Goal: Task Accomplishment & Management: Manage account settings

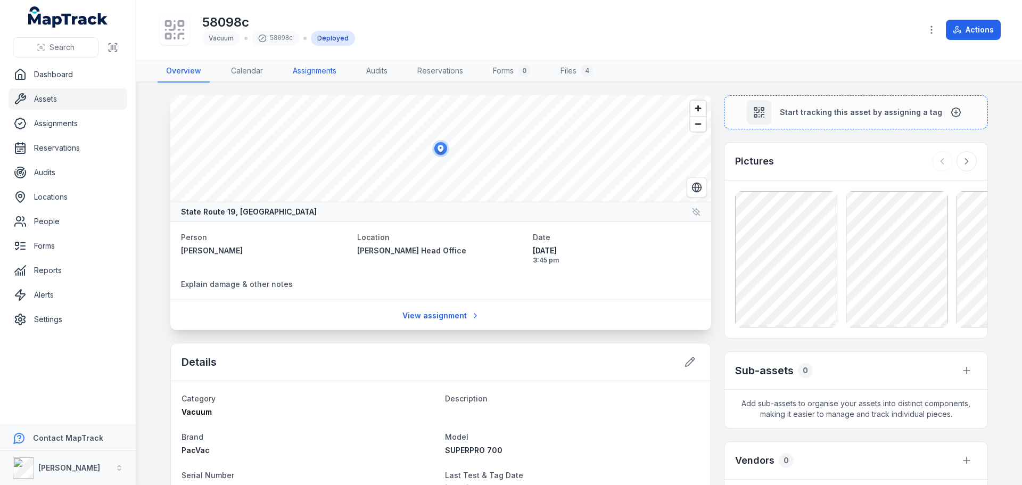
click at [298, 71] on link "Assignments" at bounding box center [314, 71] width 61 height 22
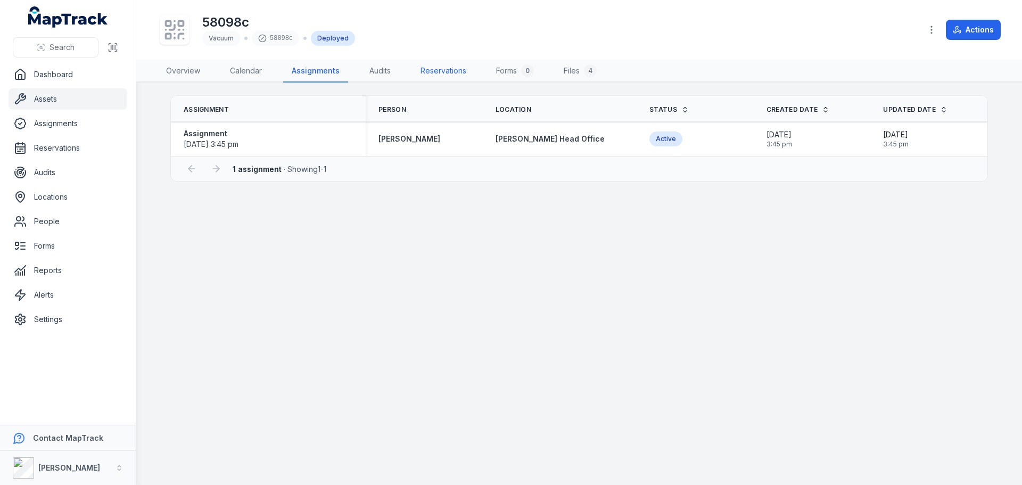
click at [438, 72] on link "Reservations" at bounding box center [443, 71] width 63 height 22
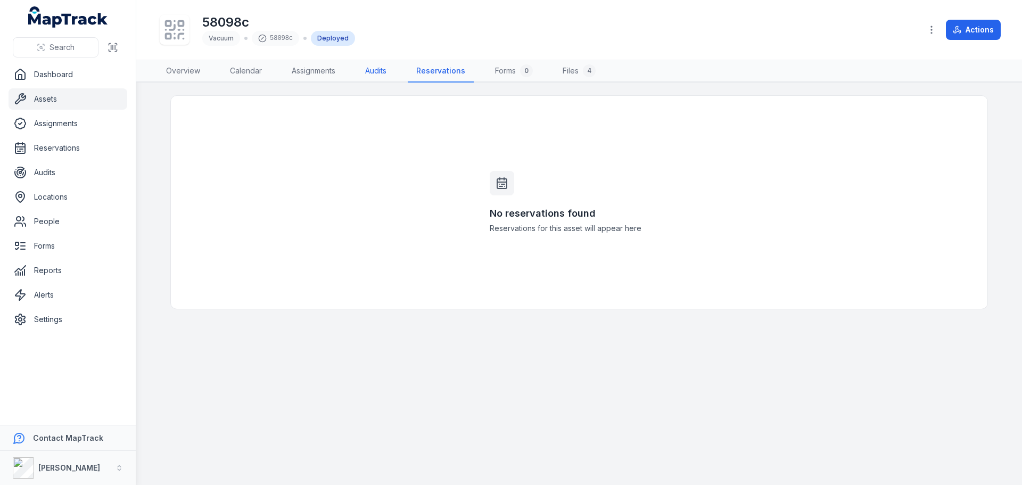
click at [363, 65] on link "Audits" at bounding box center [376, 71] width 38 height 22
click at [195, 71] on link "Overview" at bounding box center [183, 71] width 51 height 22
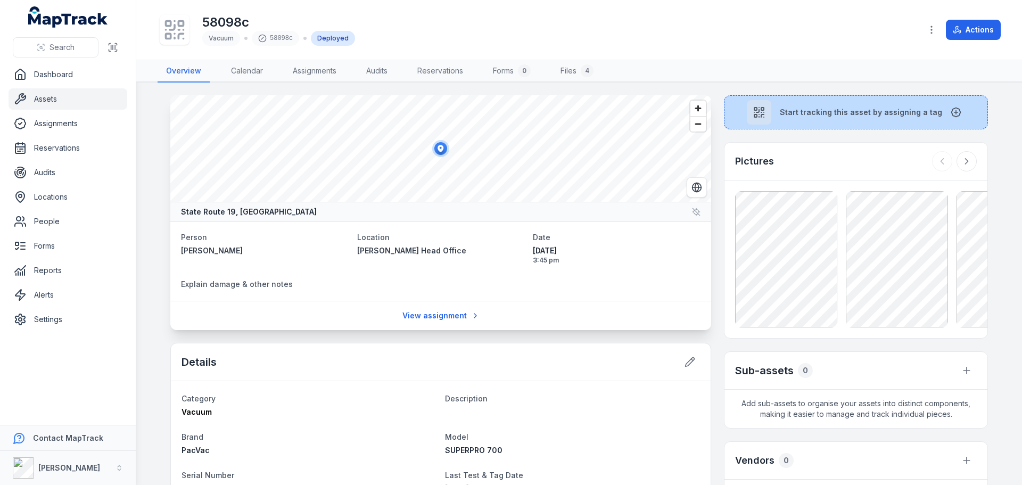
click at [853, 113] on span "Start tracking this asset by assigning a tag" at bounding box center [861, 112] width 162 height 11
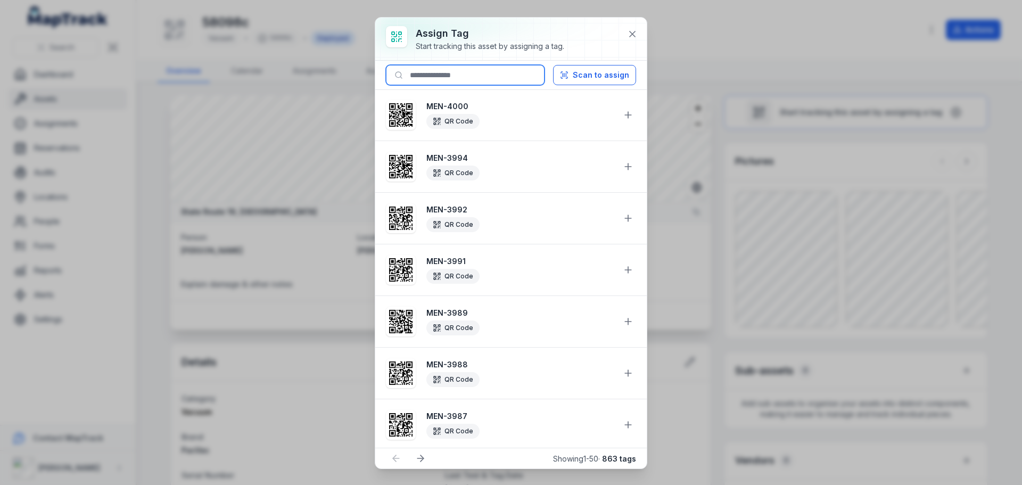
click at [463, 83] on input at bounding box center [465, 75] width 159 height 20
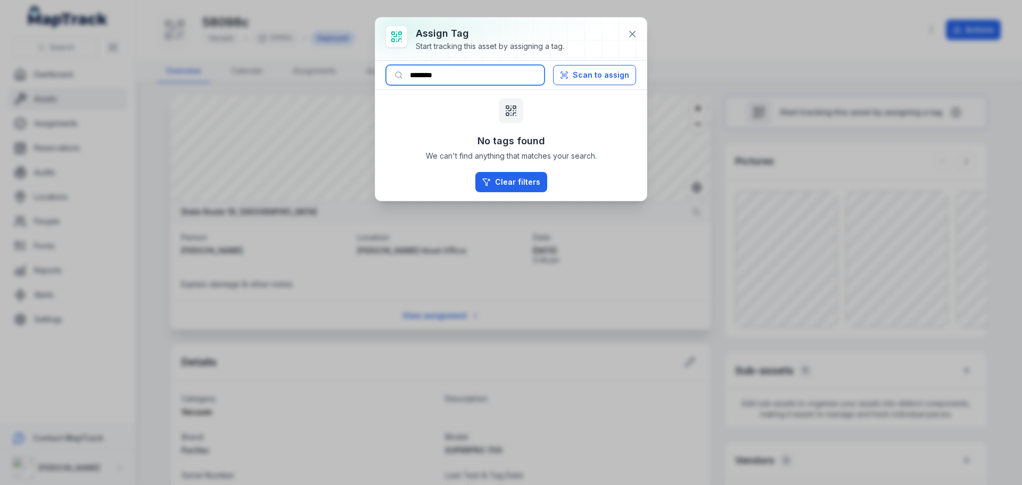
drag, startPoint x: 474, startPoint y: 72, endPoint x: 332, endPoint y: 78, distance: 142.8
click at [332, 78] on div "Assign tag Start tracking this asset by assigning a tag. ******** Scan to assig…" at bounding box center [511, 242] width 1022 height 485
type input "********"
click at [622, 34] on button at bounding box center [632, 34] width 20 height 20
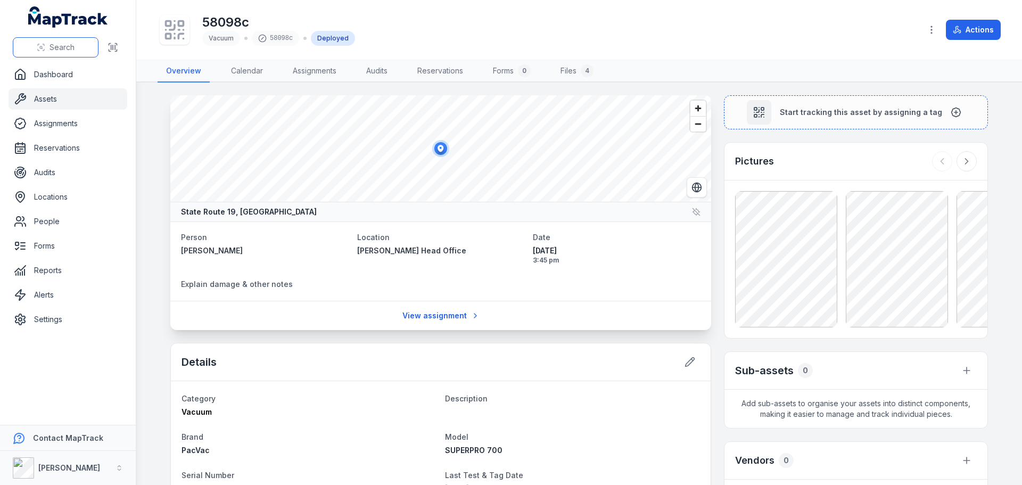
click at [47, 44] on button "Search" at bounding box center [56, 47] width 86 height 20
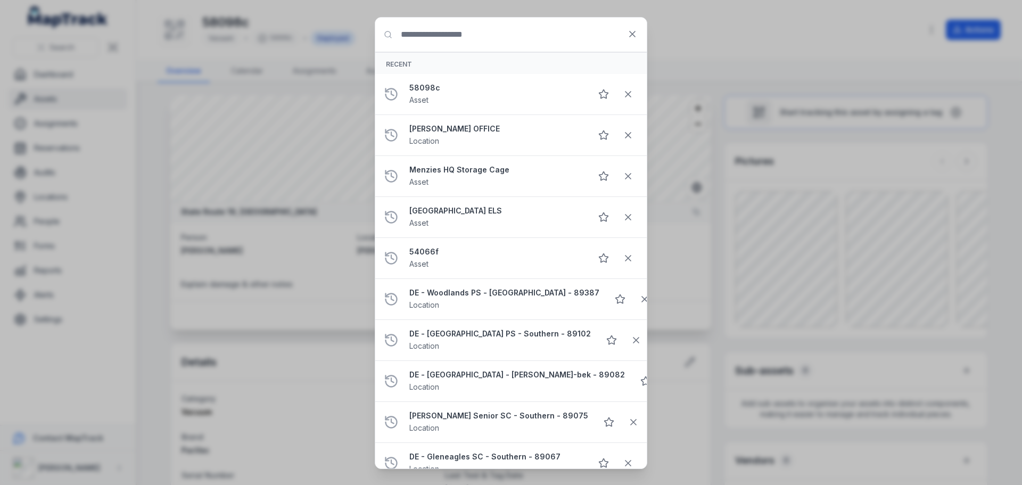
click at [458, 47] on input "Search for anything" at bounding box center [510, 35] width 271 height 34
click at [462, 36] on input "Search for anything" at bounding box center [510, 35] width 271 height 34
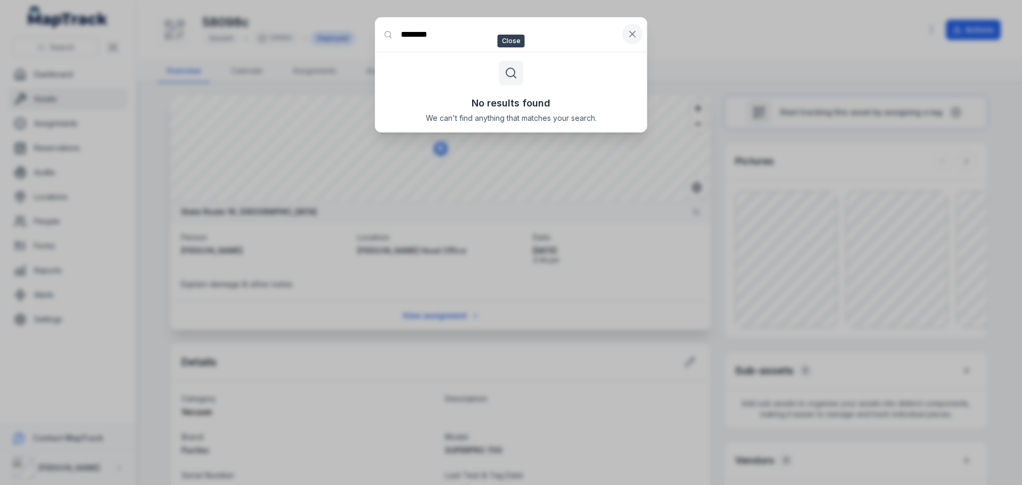
type input "********"
click at [629, 35] on icon at bounding box center [632, 34] width 11 height 11
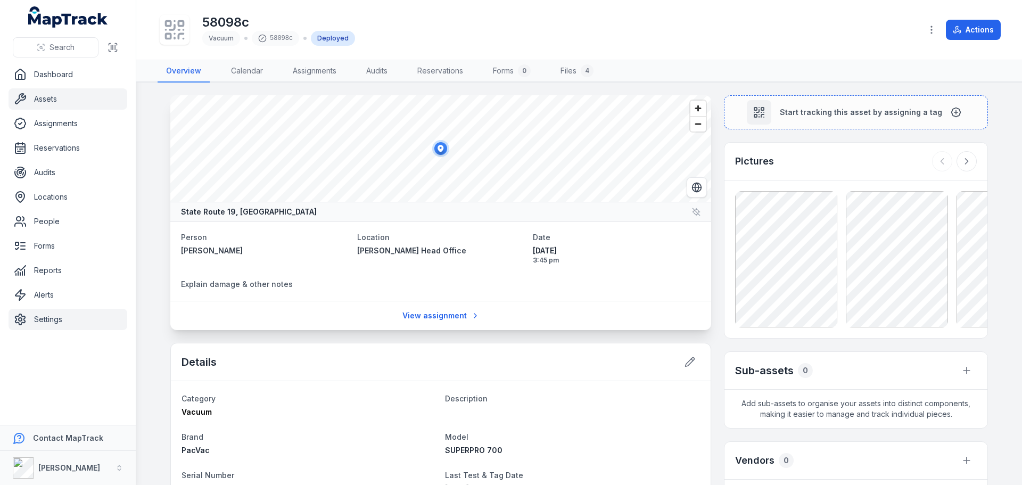
click at [57, 313] on link "Settings" at bounding box center [68, 319] width 119 height 21
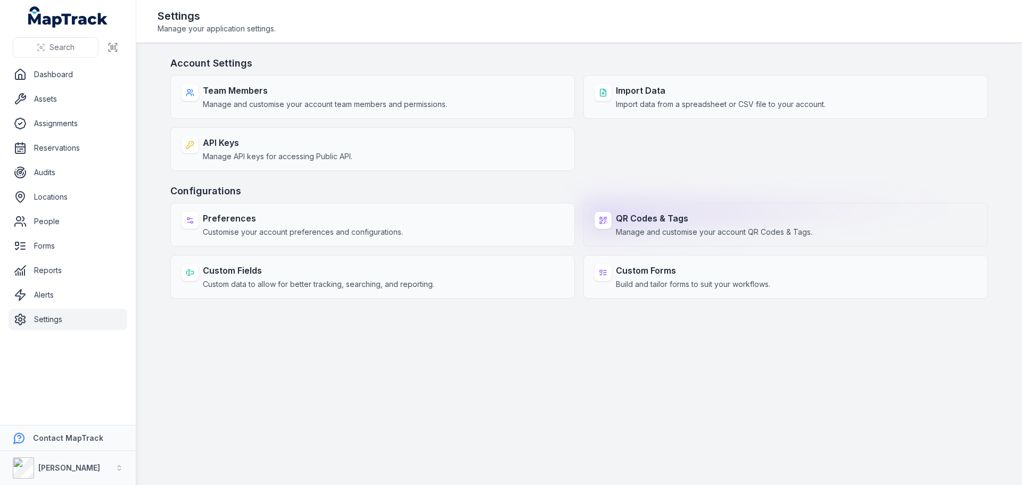
click at [685, 219] on strong "QR Codes & Tags" at bounding box center [714, 218] width 196 height 13
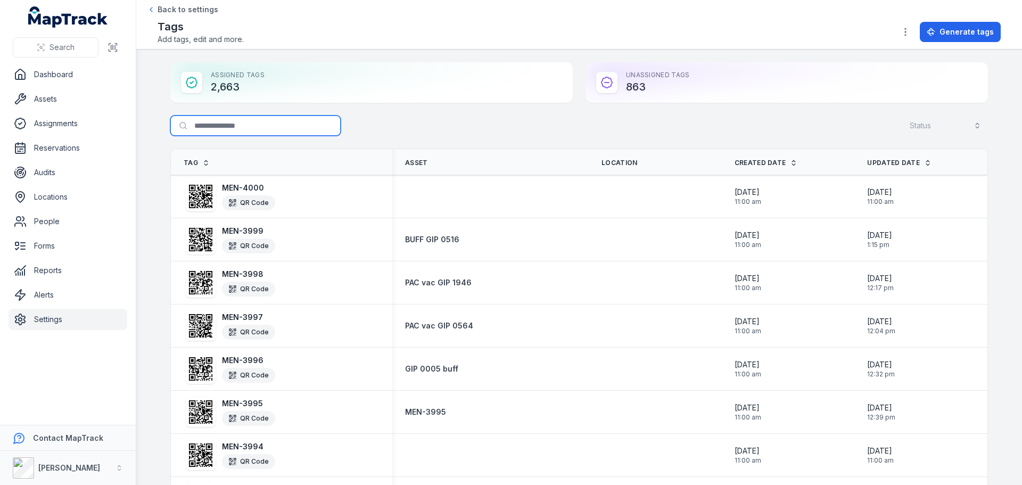
click at [219, 130] on input "Search for tags" at bounding box center [255, 126] width 170 height 20
paste input "********"
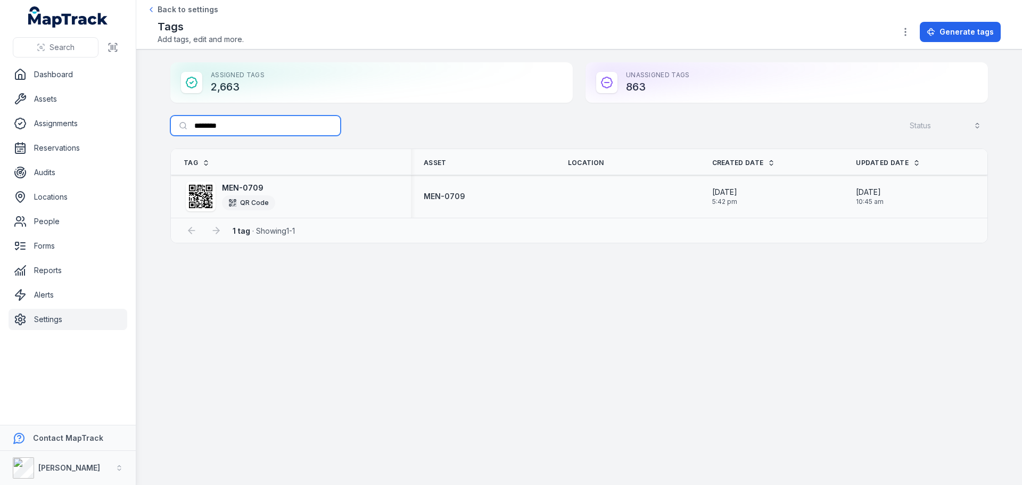
type input "********"
click at [233, 186] on strong "MEN-0709" at bounding box center [248, 188] width 53 height 11
click at [203, 197] on icon at bounding box center [200, 196] width 23 height 23
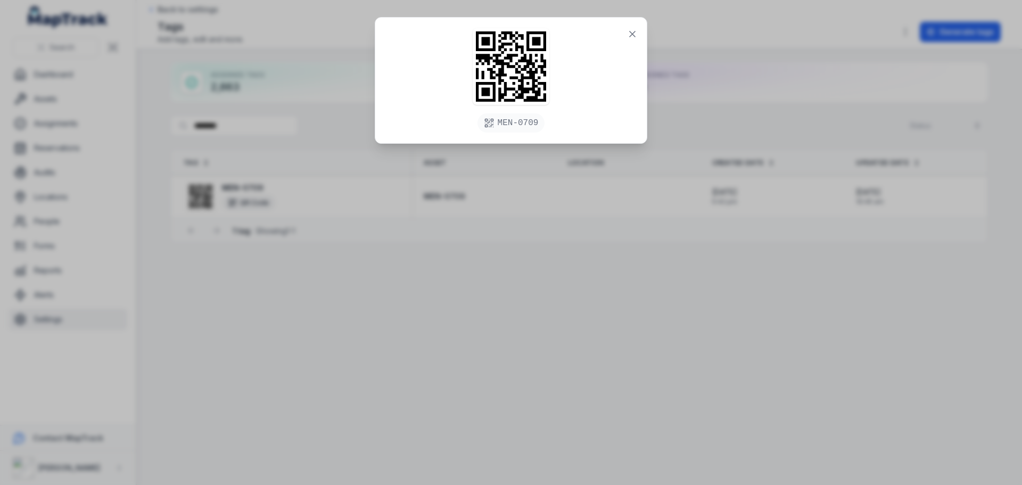
click at [621, 38] on div "MEN-0709" at bounding box center [510, 81] width 271 height 126
click at [628, 38] on icon at bounding box center [632, 34] width 11 height 11
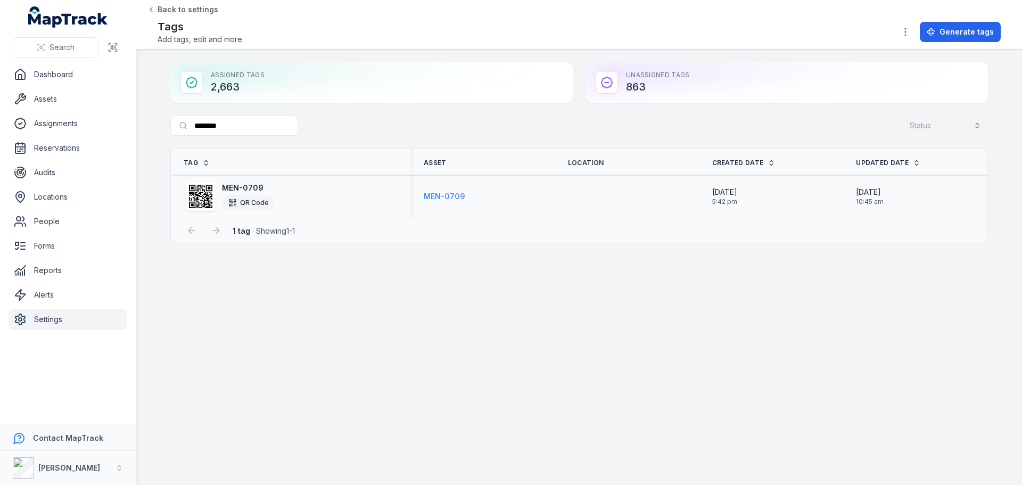
click at [445, 194] on strong "MEN-0709" at bounding box center [445, 196] width 42 height 11
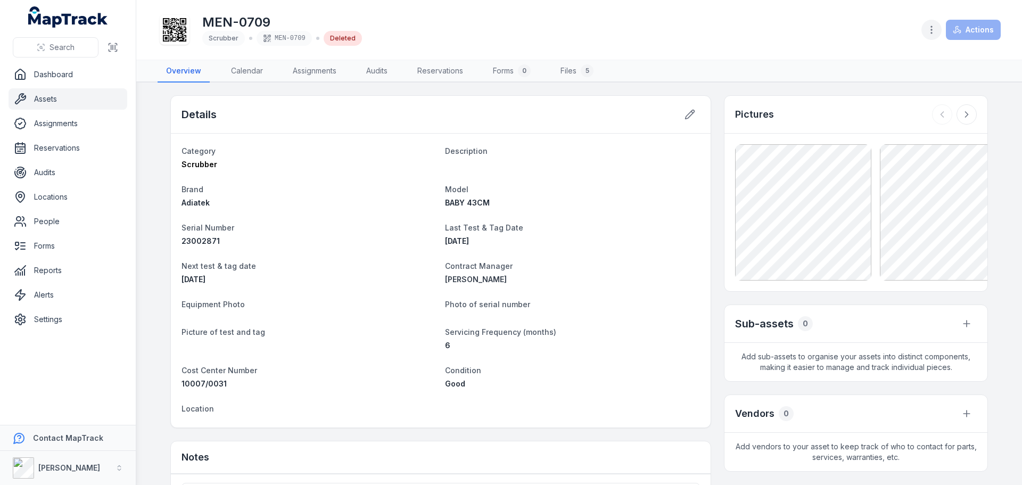
click at [928, 27] on icon "button" at bounding box center [931, 29] width 11 height 11
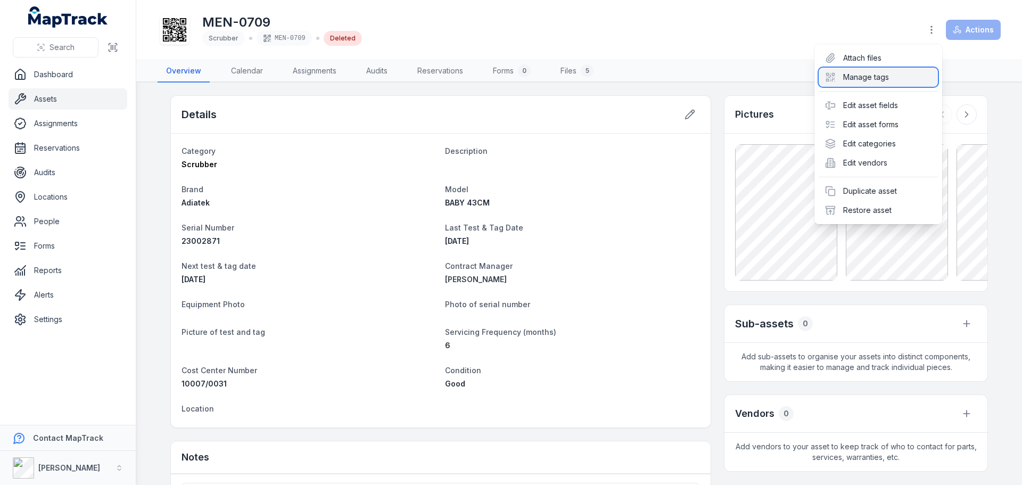
click at [882, 80] on div "Manage tags" at bounding box center [878, 77] width 119 height 19
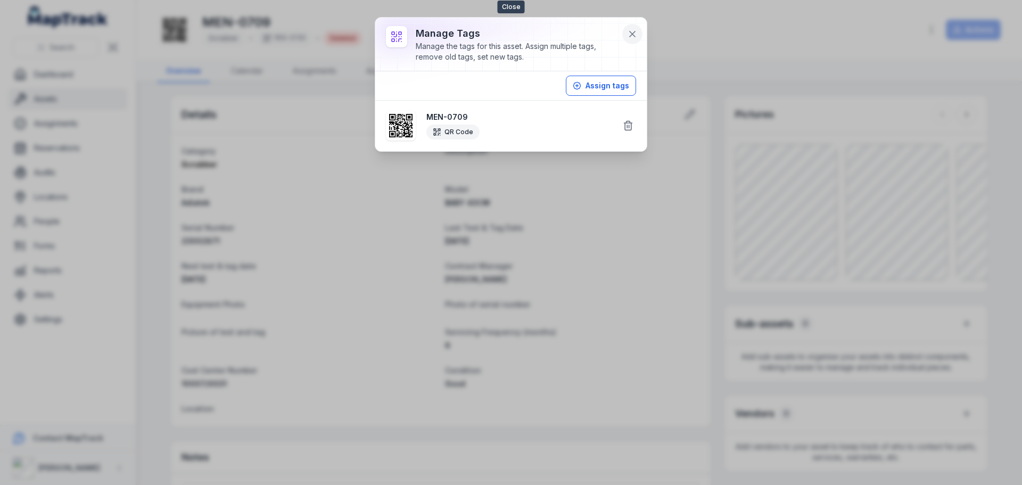
click at [632, 32] on icon at bounding box center [632, 34] width 11 height 11
